Goal: Check status: Check status

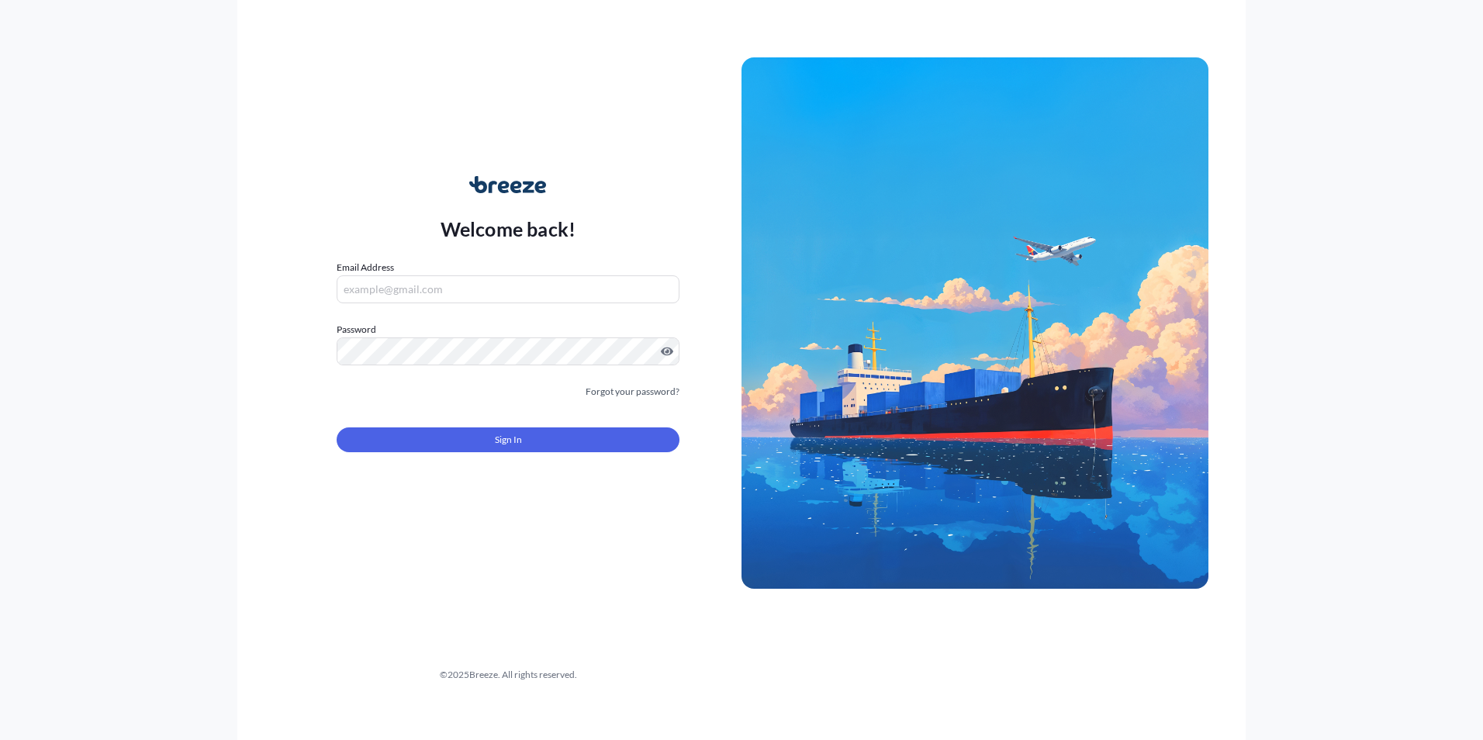
click at [478, 285] on input "Email Address" at bounding box center [508, 289] width 343 height 28
click at [523, 289] on input "Email Address" at bounding box center [508, 289] width 343 height 28
type input "[EMAIL_ADDRESS][DOMAIN_NAME]"
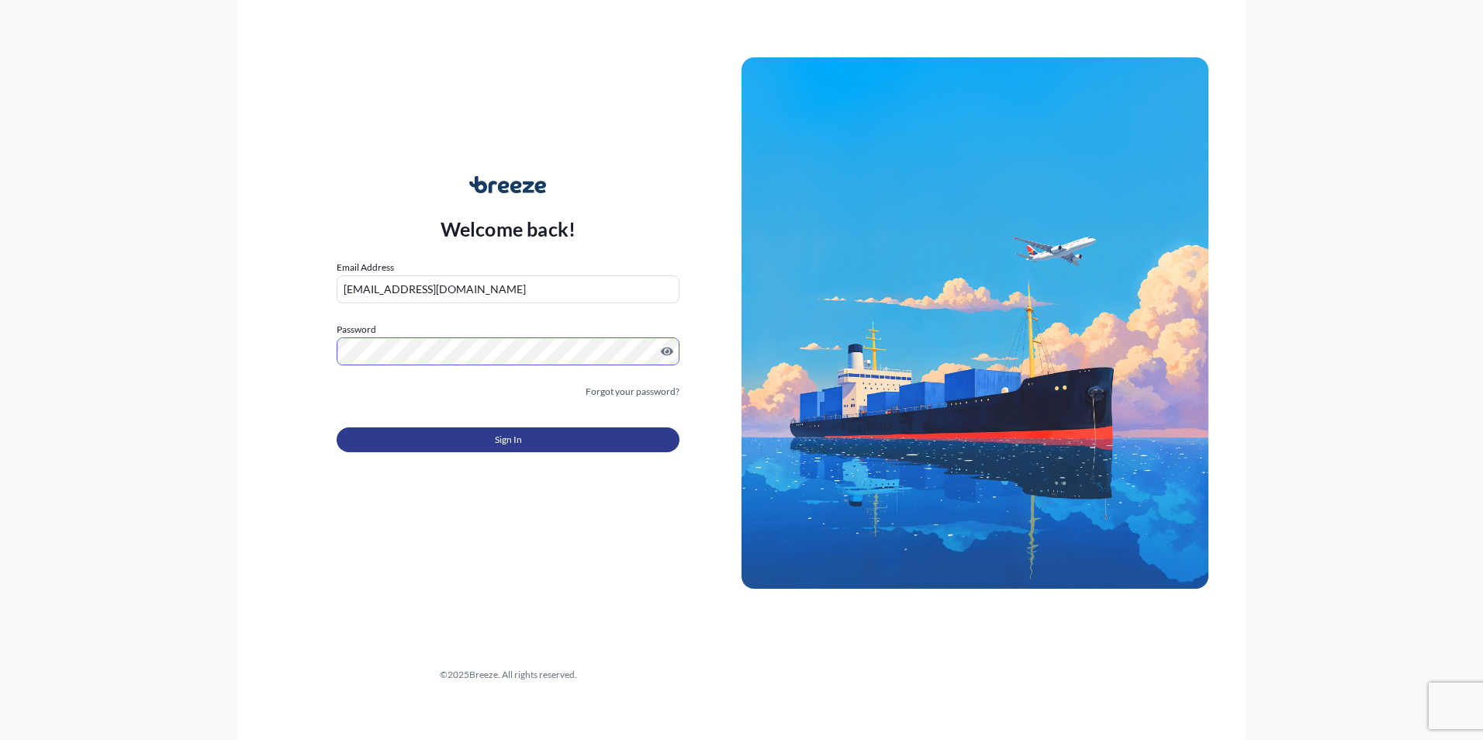
click at [545, 441] on button "Sign In" at bounding box center [508, 439] width 343 height 25
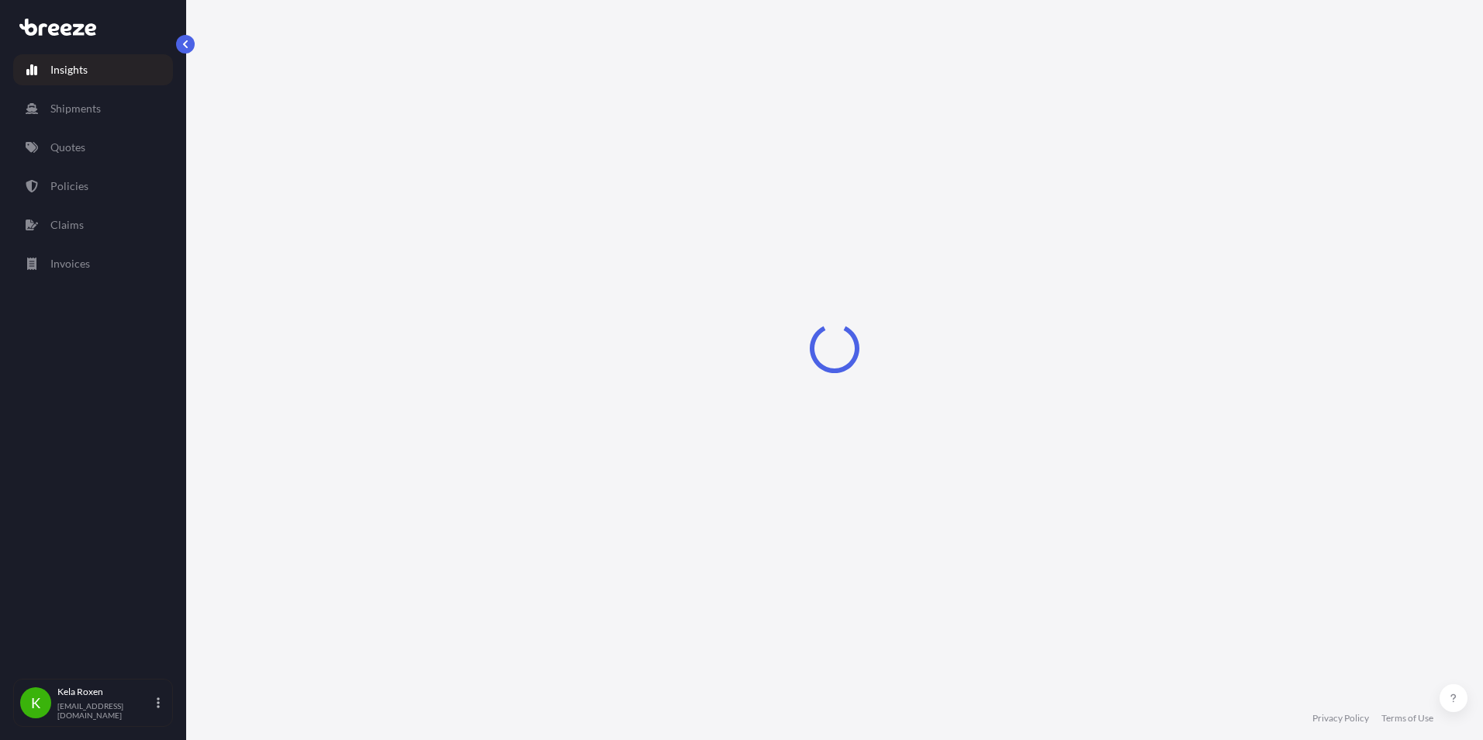
select select "2025"
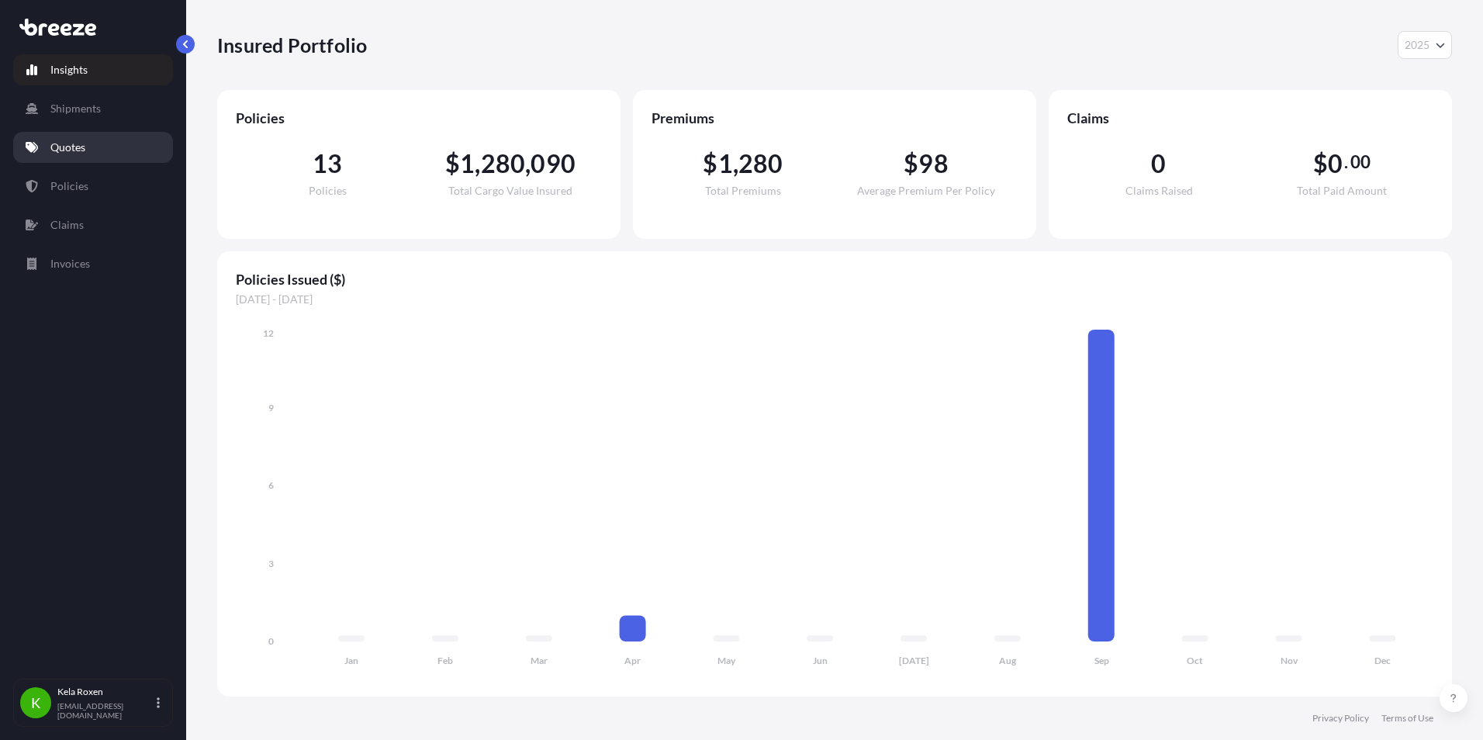
click at [46, 150] on link "Quotes" at bounding box center [93, 147] width 160 height 31
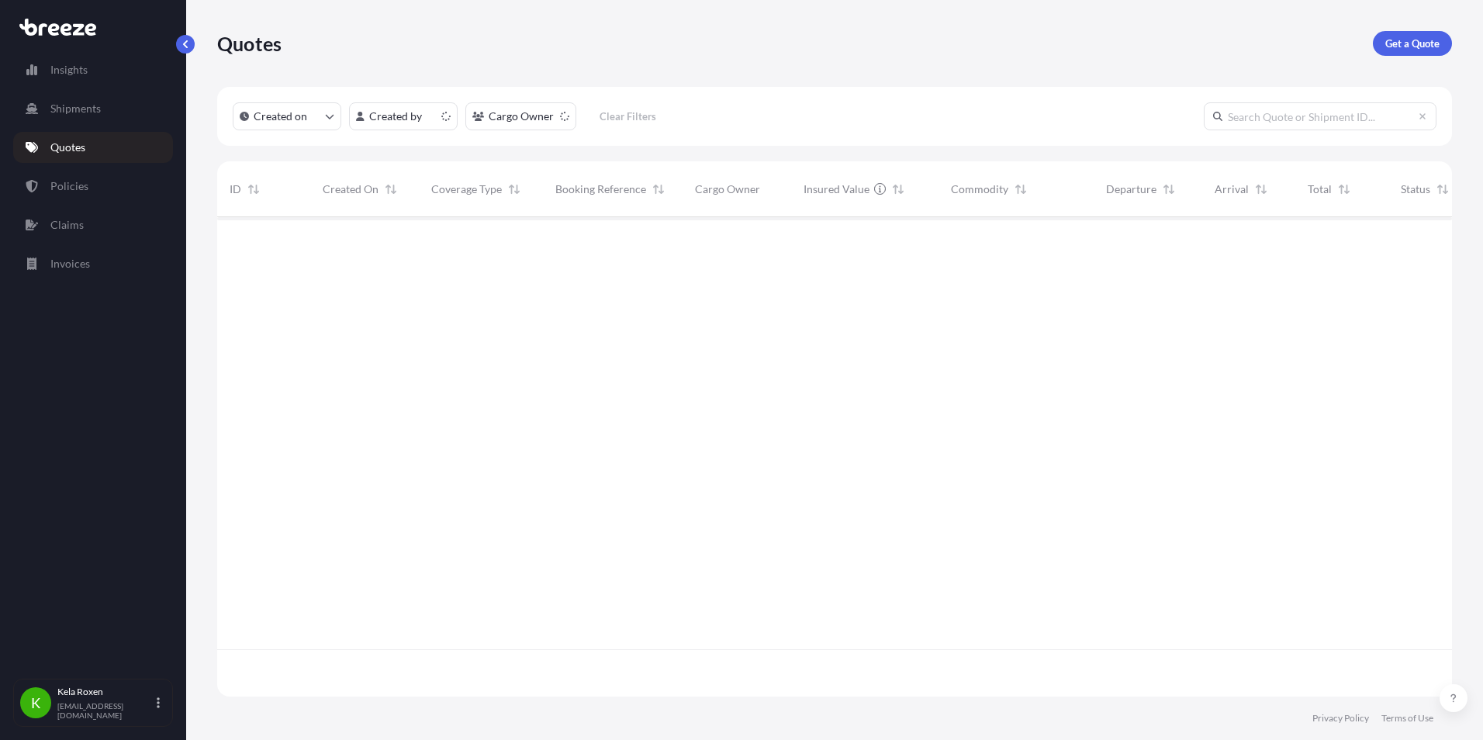
scroll to position [476, 1223]
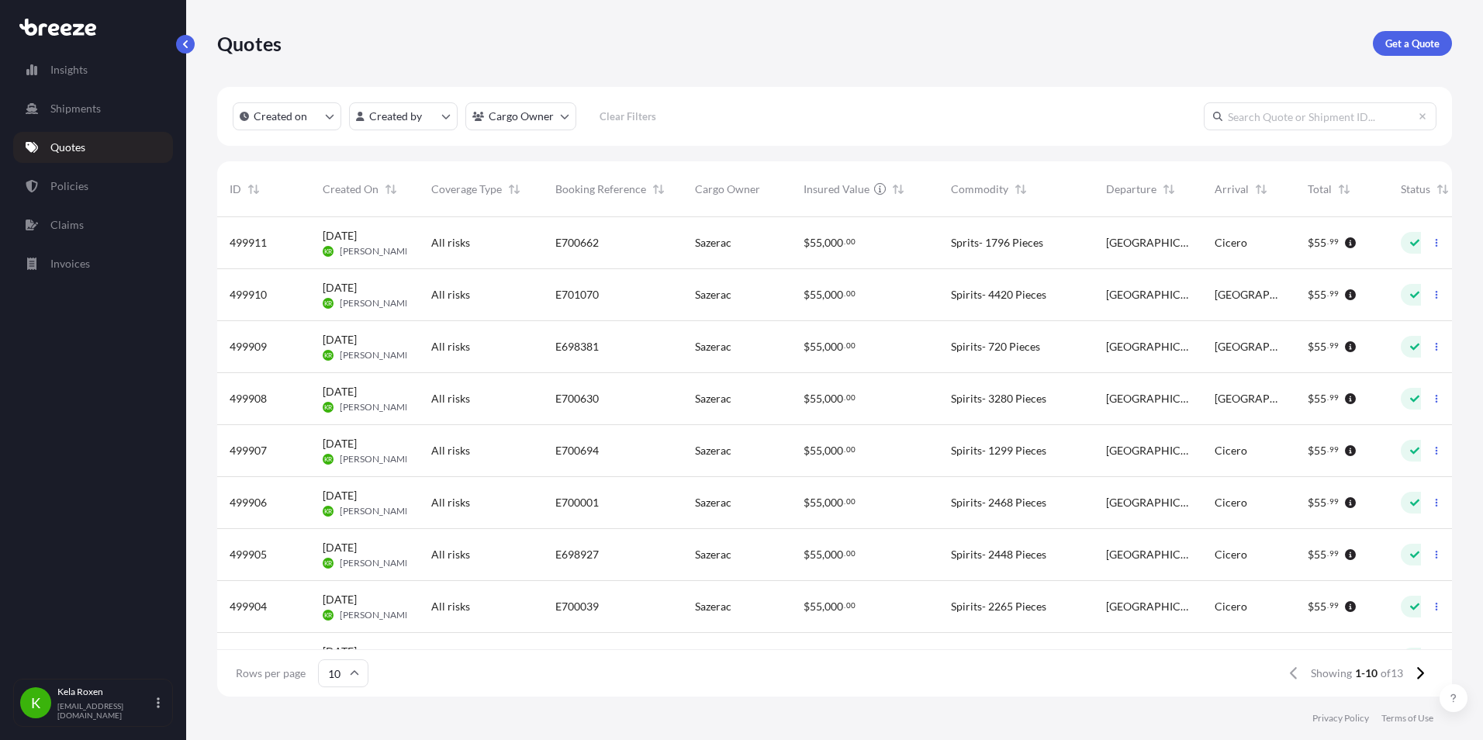
click at [1259, 108] on input "text" at bounding box center [1320, 116] width 233 height 28
paste input "E700039"
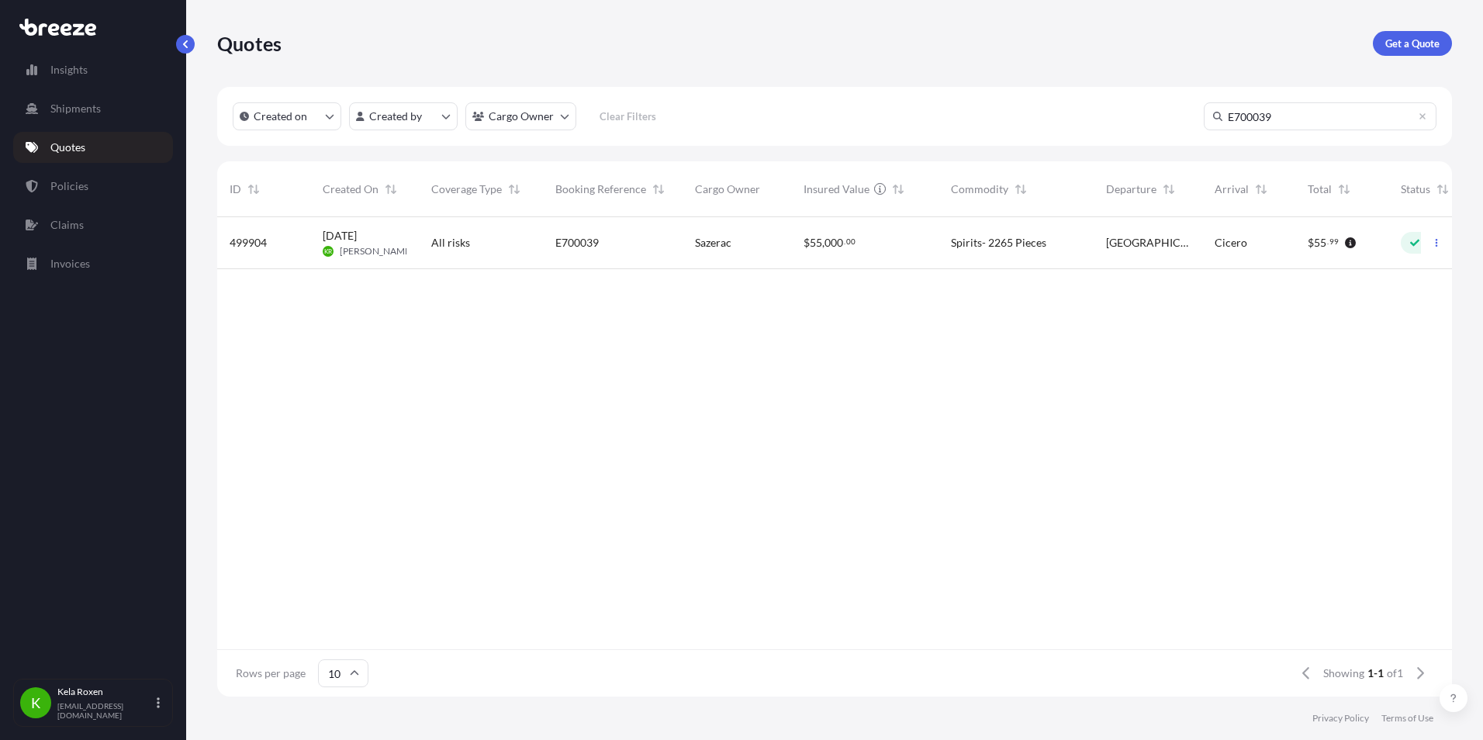
type input "E700039"
click at [768, 238] on div "Sazerac" at bounding box center [737, 243] width 84 height 16
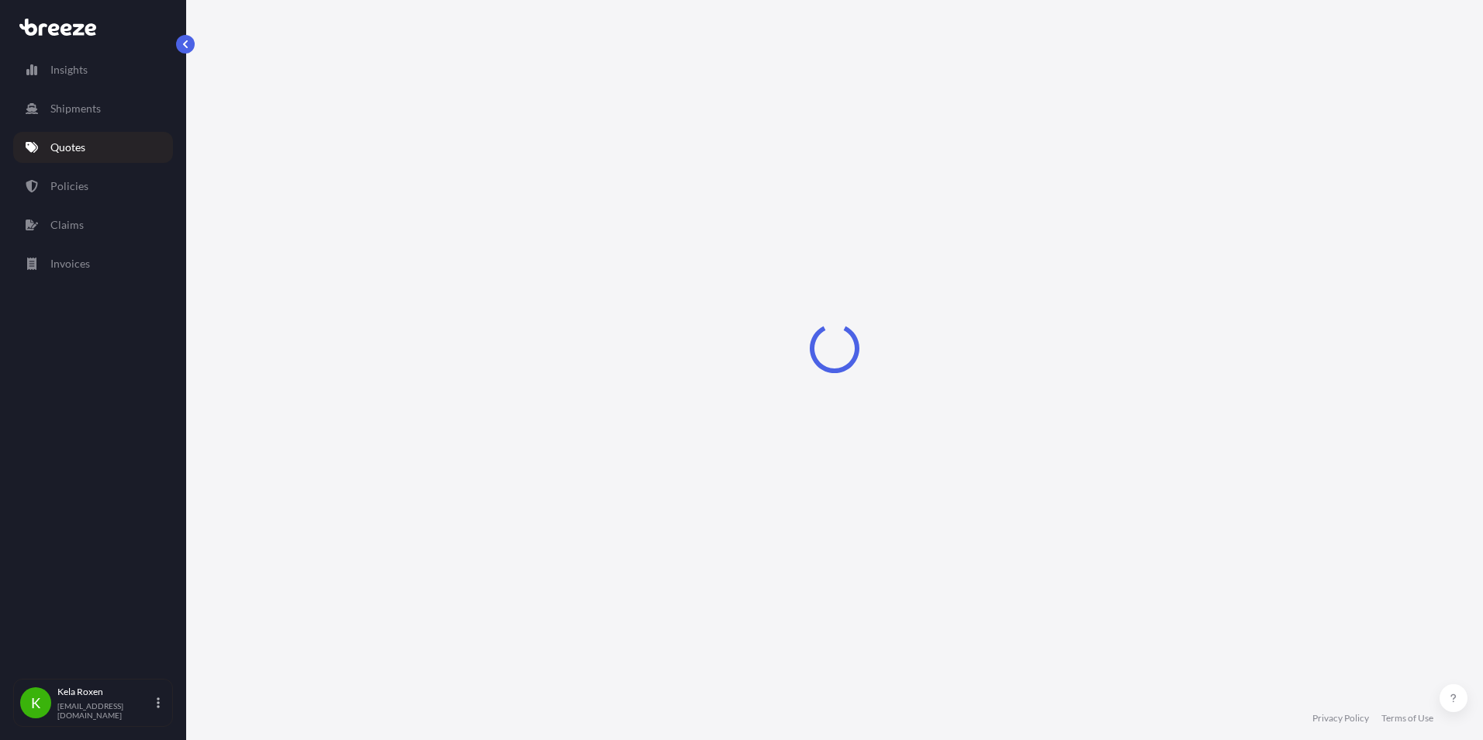
select select "Road"
select select "2"
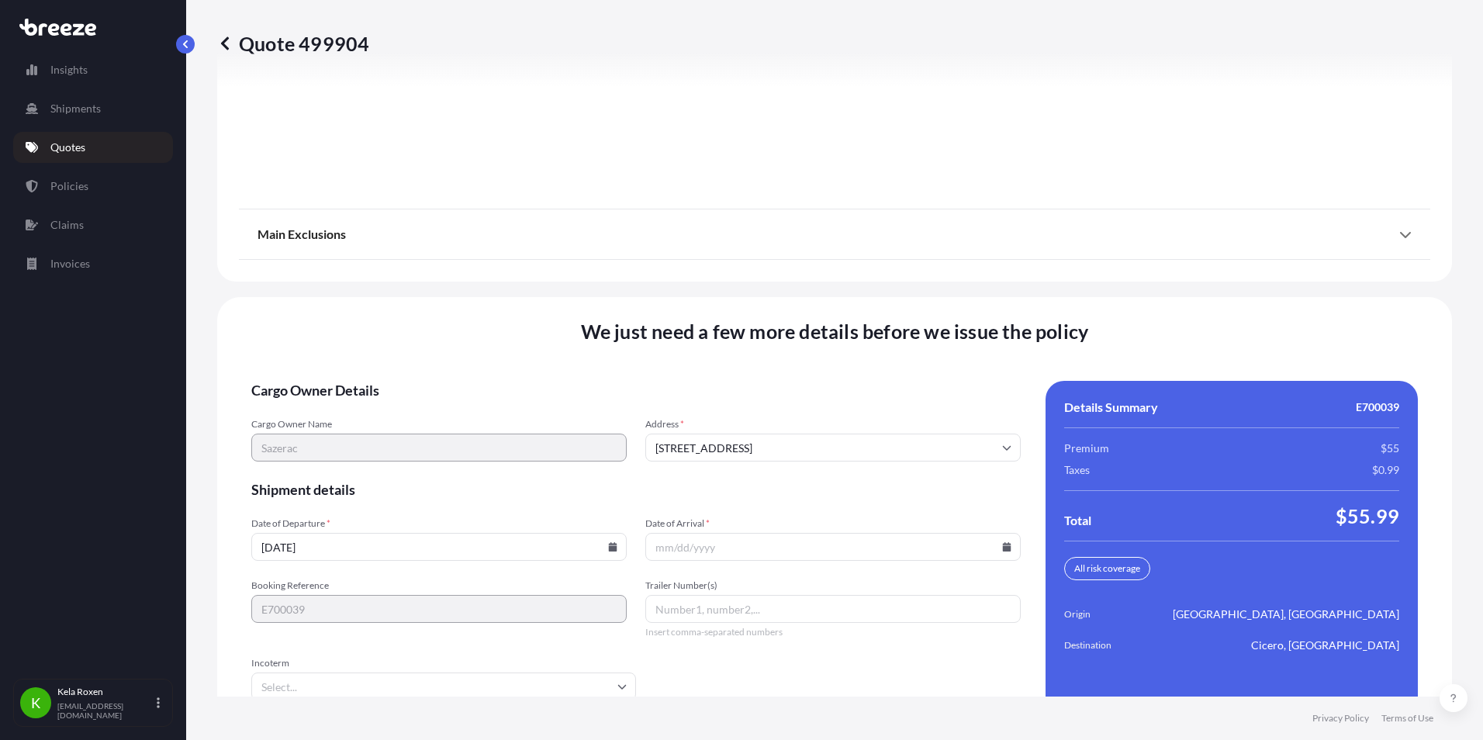
scroll to position [2082, 0]
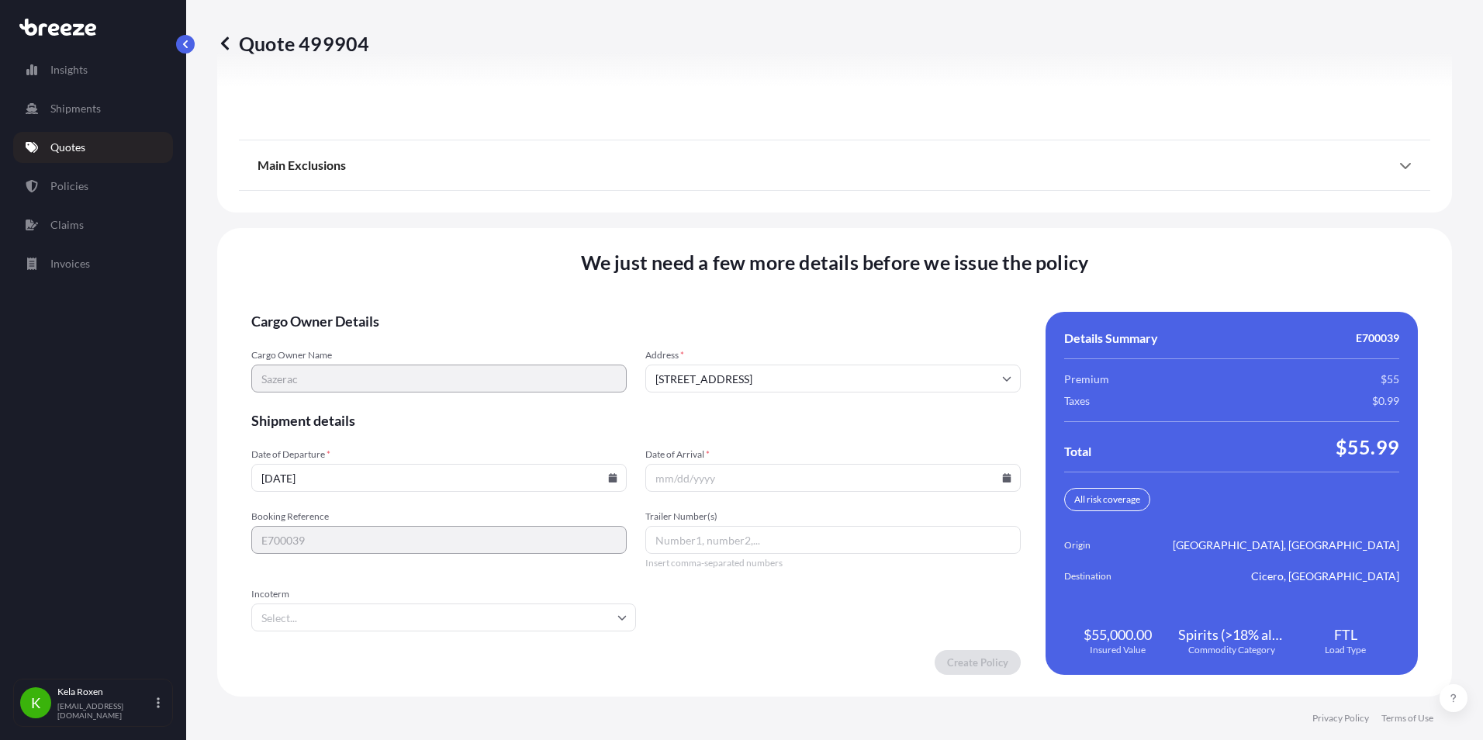
click at [776, 482] on input "Date of Arrival *" at bounding box center [832, 478] width 375 height 28
click at [1003, 482] on icon at bounding box center [1007, 477] width 9 height 9
click at [822, 277] on button "2" at bounding box center [812, 279] width 25 height 25
type input "[DATE]"
click at [861, 543] on input "Trailer Number(s)" at bounding box center [832, 540] width 375 height 28
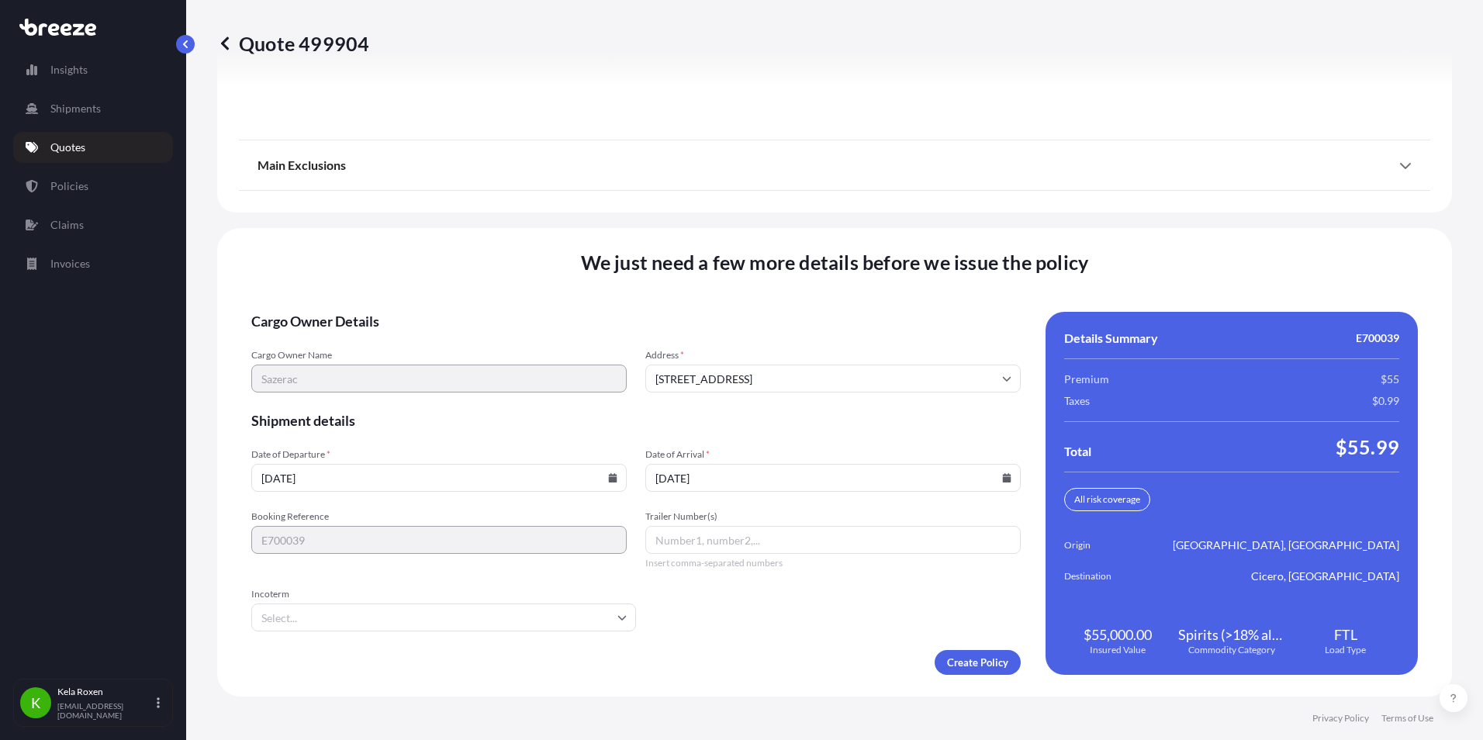
paste input "191 / 906075"
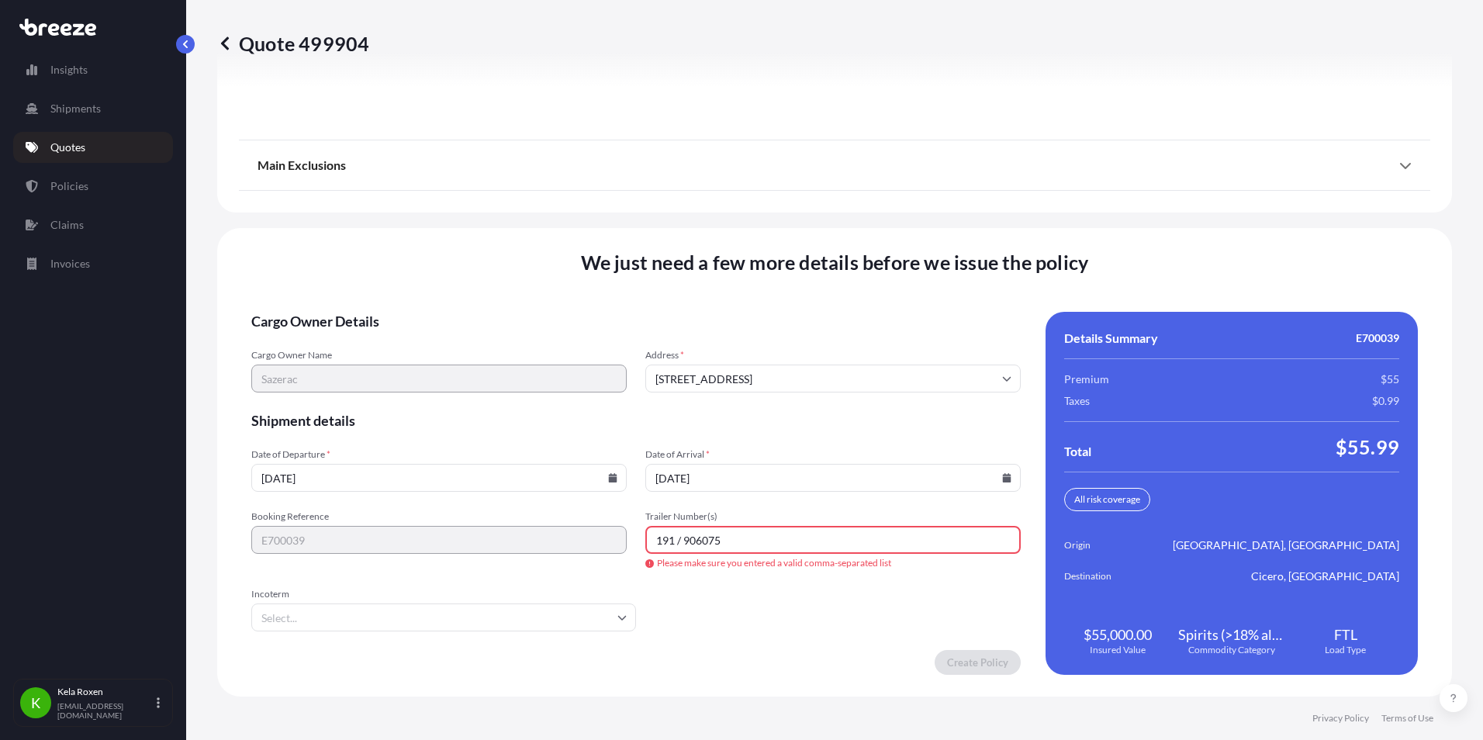
click at [680, 541] on input "191 / 906075" at bounding box center [832, 540] width 375 height 28
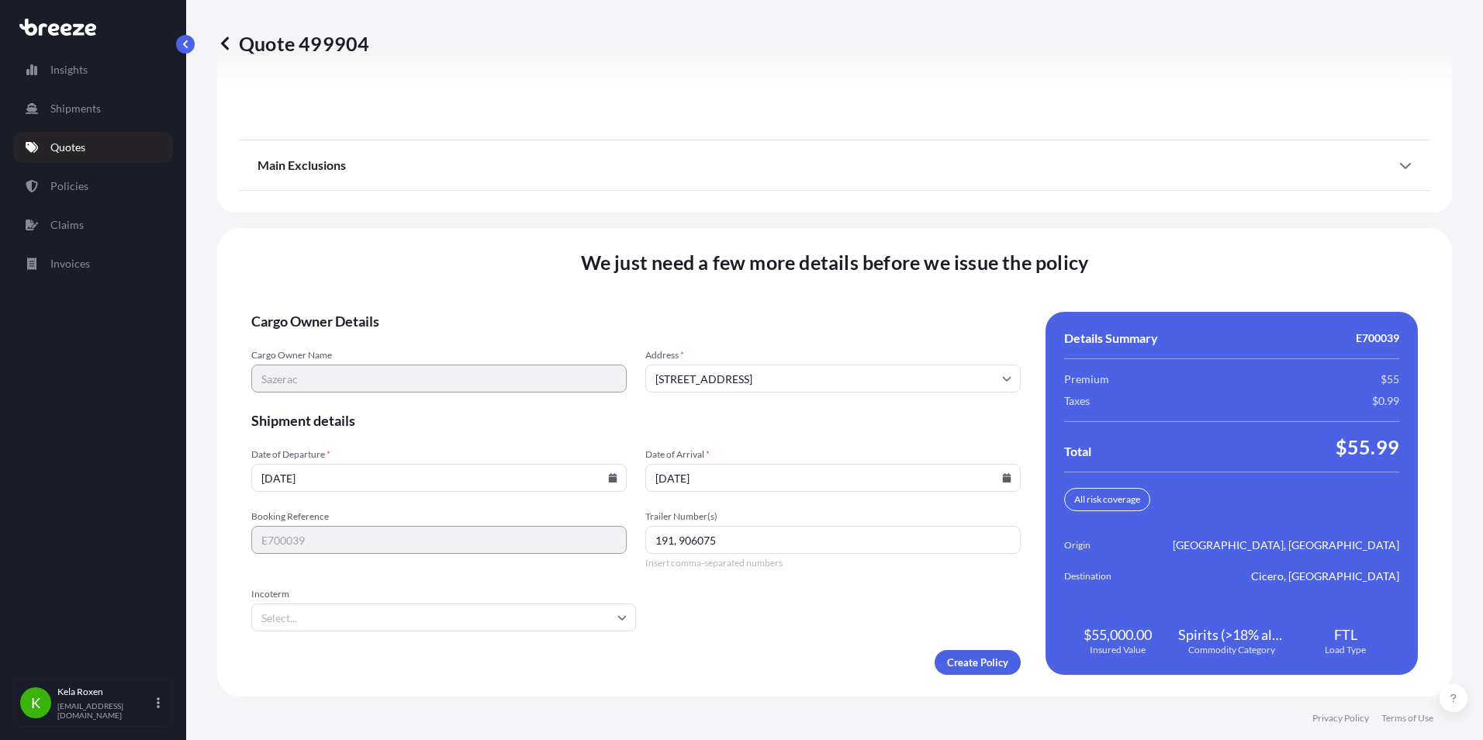
click at [737, 541] on input "191, 906075" at bounding box center [832, 540] width 375 height 28
type input "191, 906075"
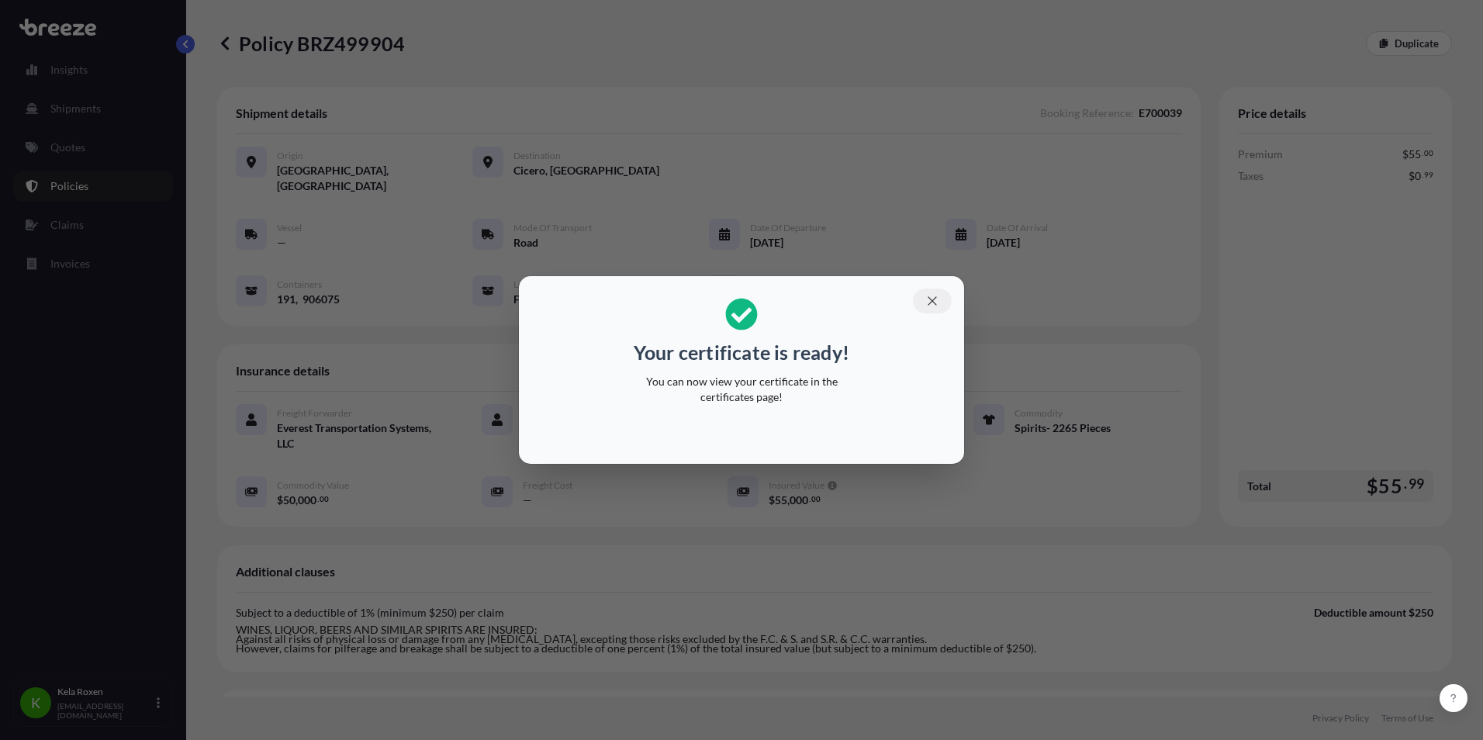
click at [929, 301] on icon "button" at bounding box center [932, 301] width 14 height 14
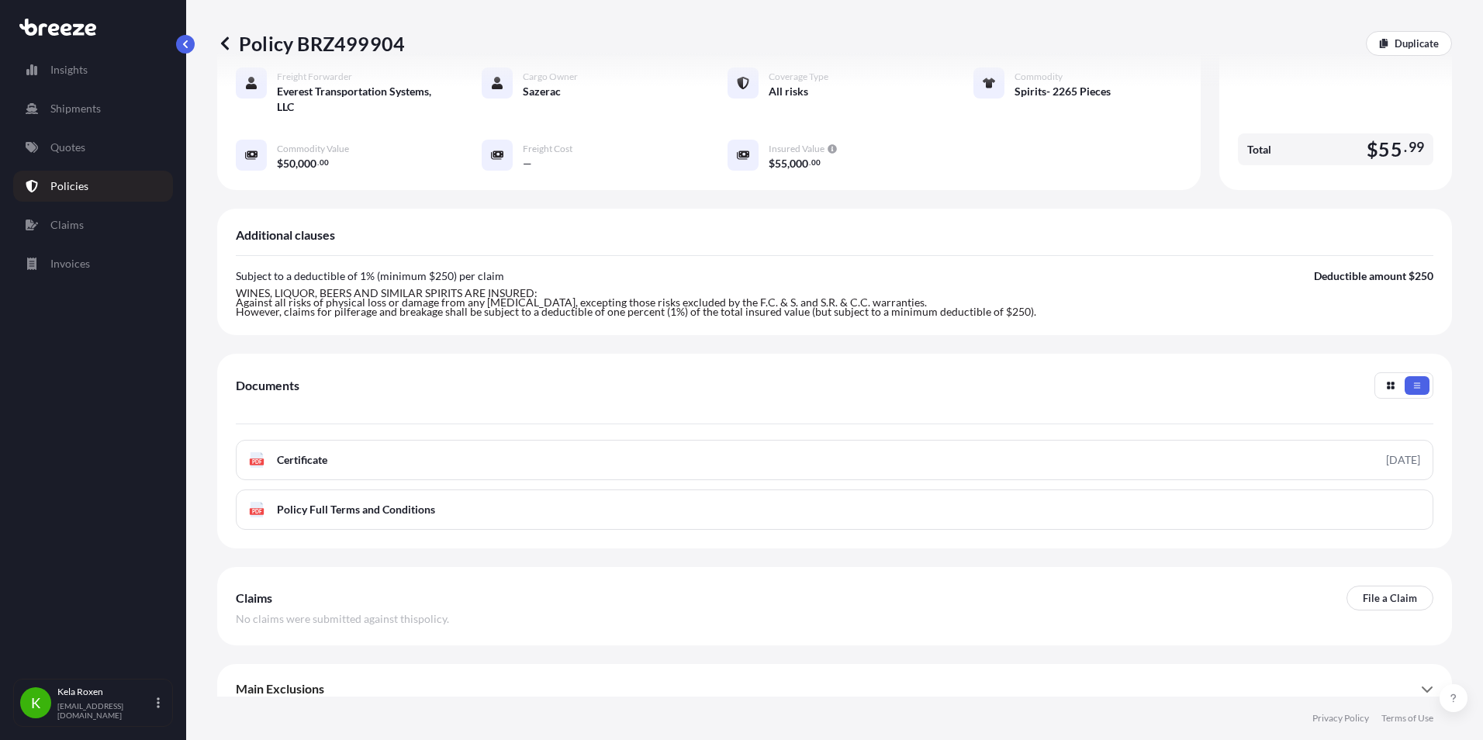
scroll to position [338, 0]
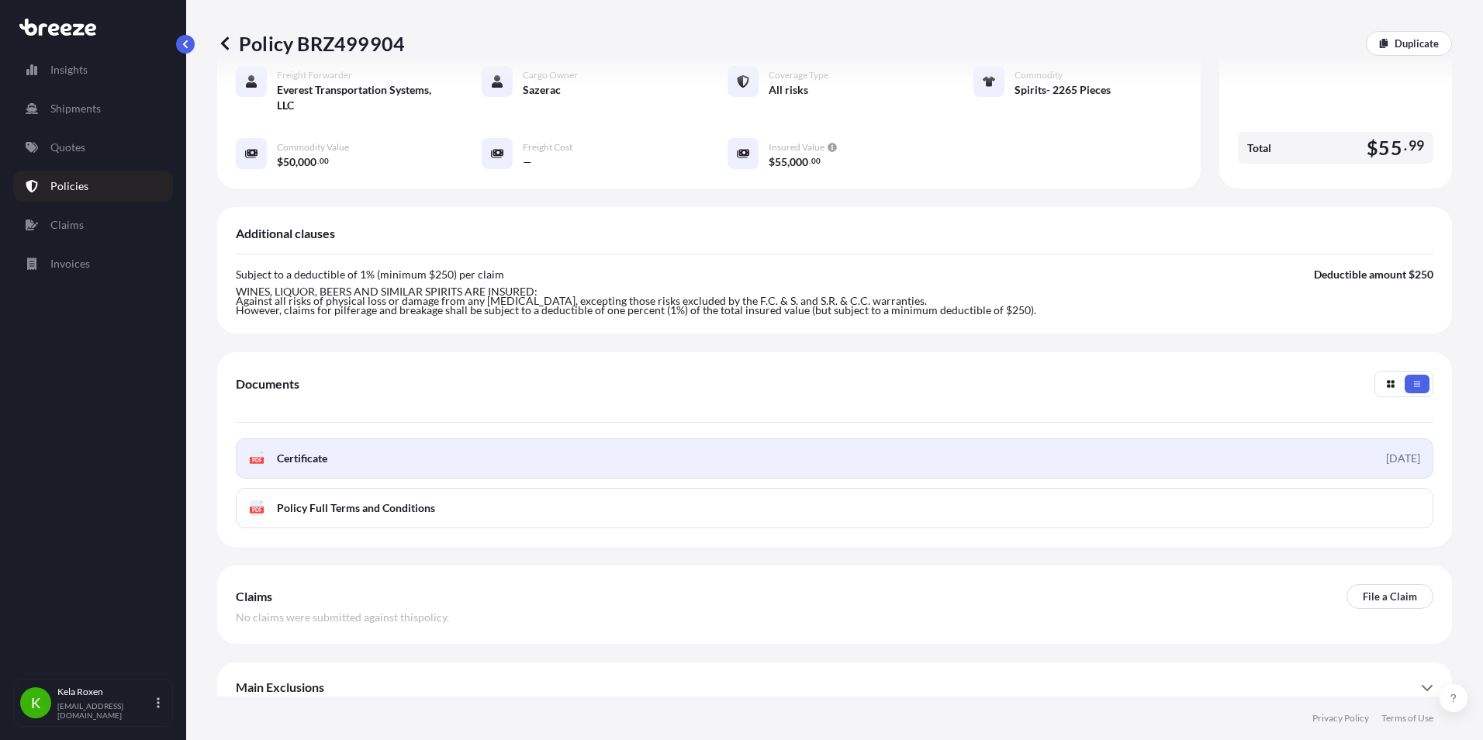
click at [925, 447] on link "PDF Certificate [DATE]" at bounding box center [835, 458] width 1198 height 40
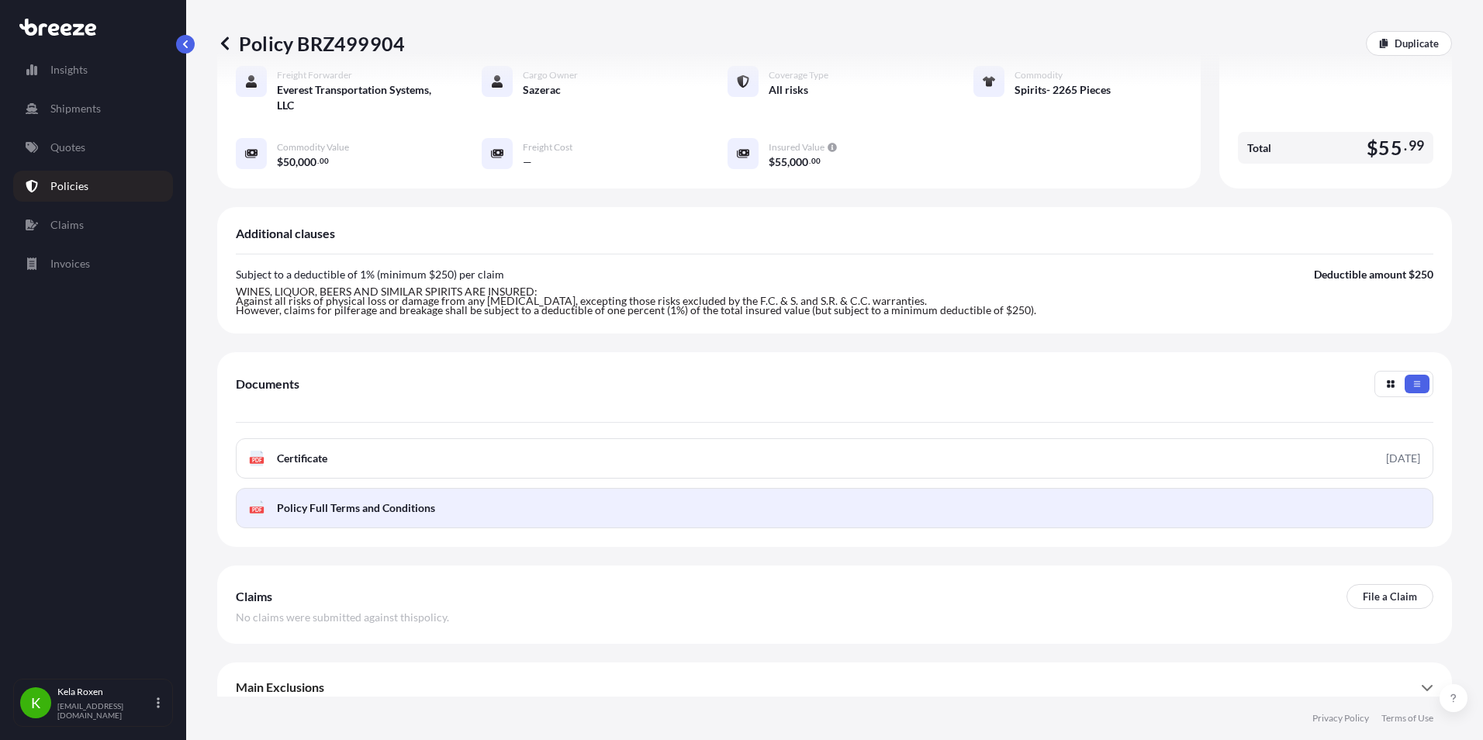
click at [646, 503] on link "PDF Policy Full Terms and Conditions" at bounding box center [835, 508] width 1198 height 40
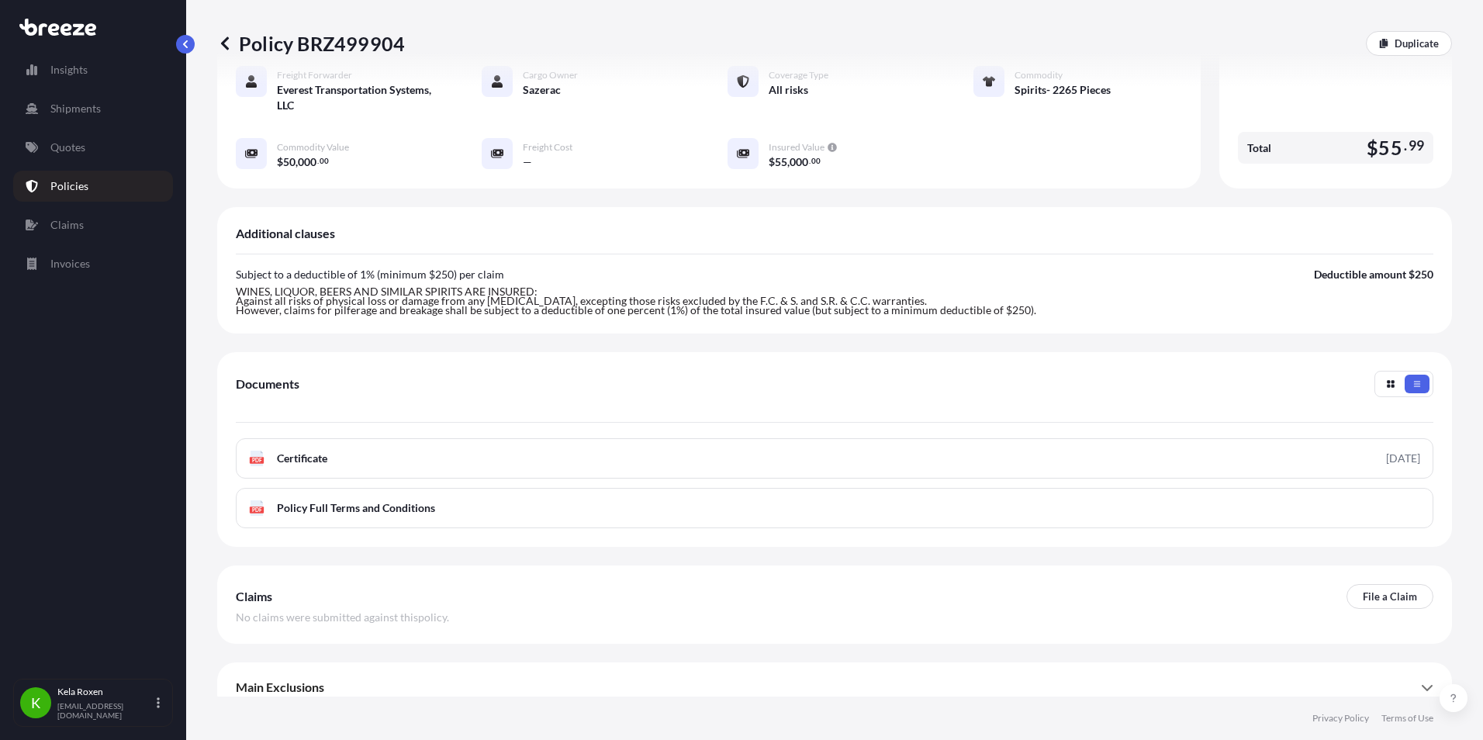
scroll to position [0, 0]
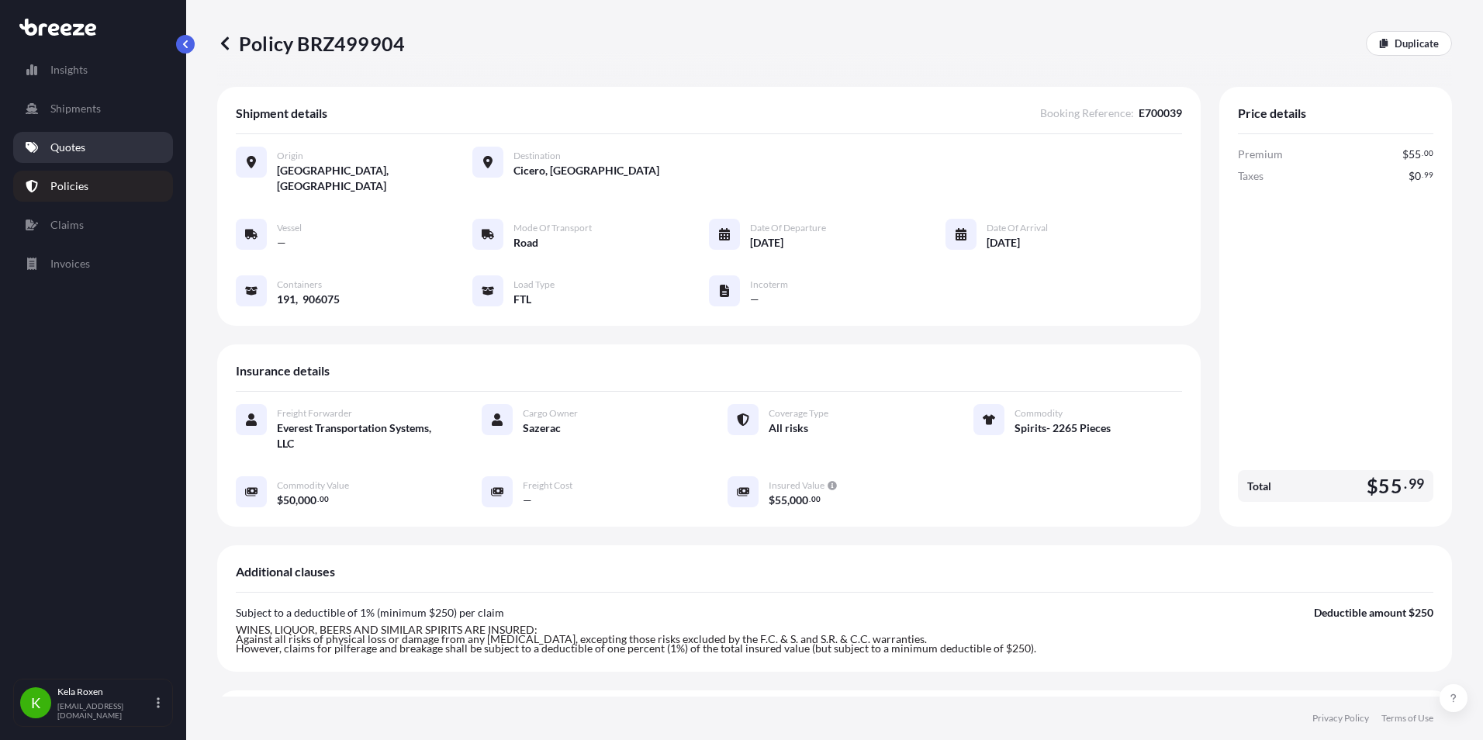
click at [92, 139] on link "Quotes" at bounding box center [93, 147] width 160 height 31
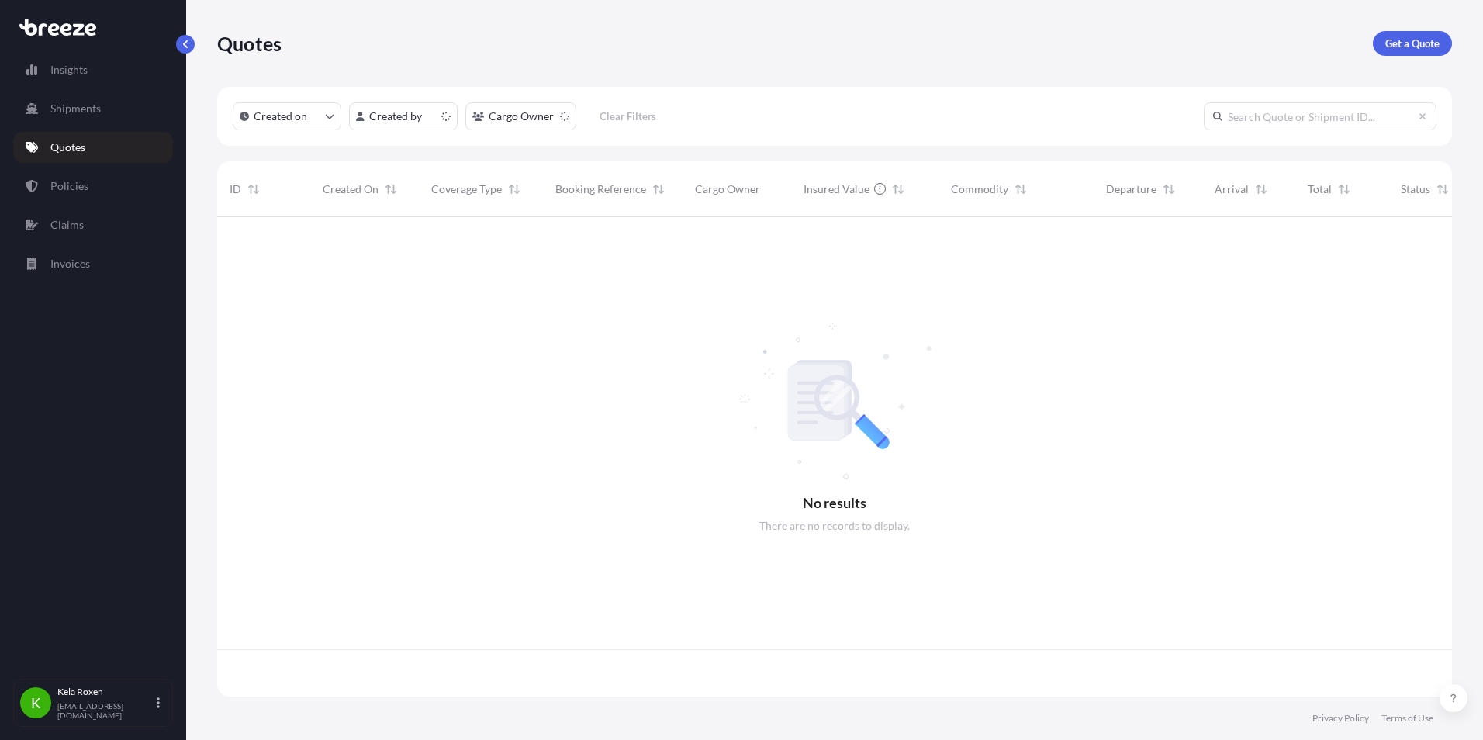
scroll to position [476, 1223]
